Goal: Information Seeking & Learning: Learn about a topic

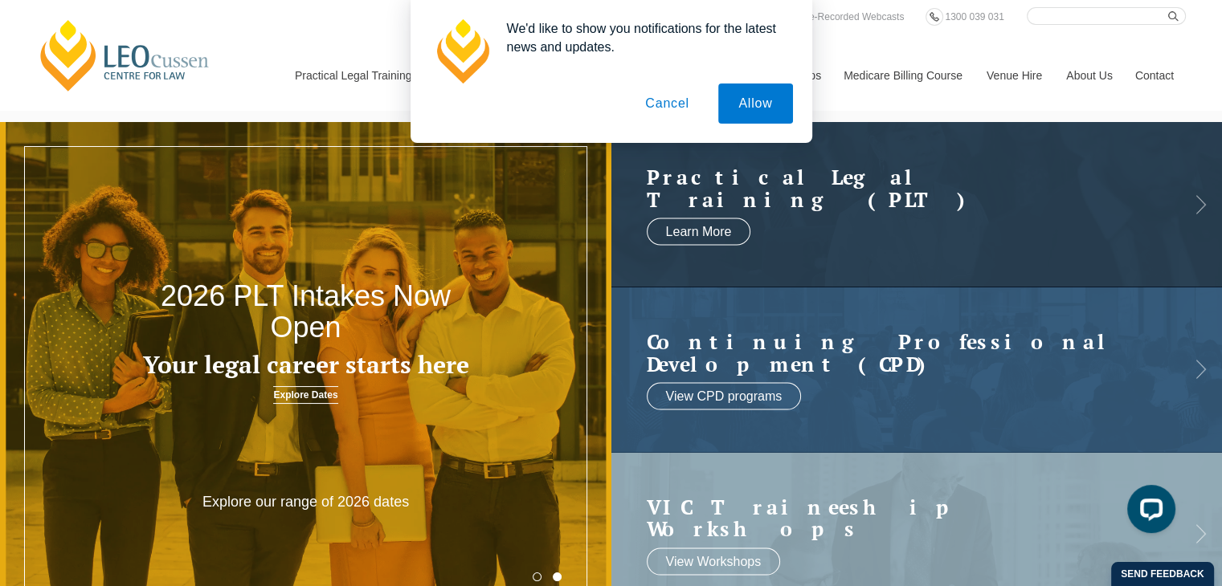
click at [660, 108] on button "Cancel" at bounding box center [667, 104] width 84 height 40
